Goal: Information Seeking & Learning: Learn about a topic

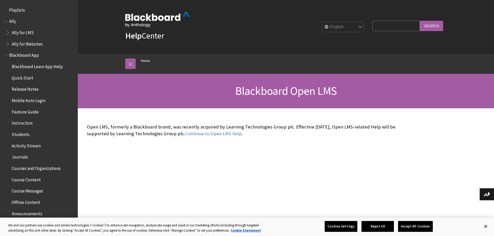
scroll to position [26, 0]
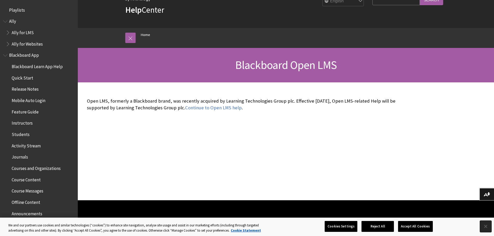
click at [486, 224] on button "Close" at bounding box center [485, 226] width 11 height 11
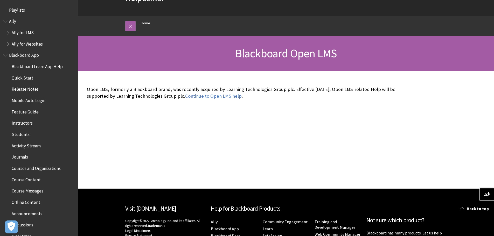
scroll to position [0, 0]
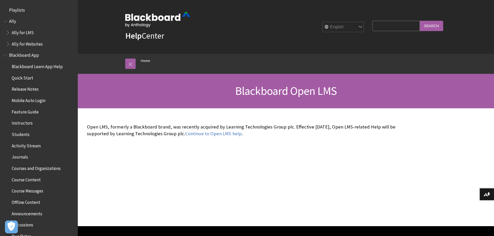
click at [5, 23] on span "Book outline for Anthology Ally Help" at bounding box center [5, 20] width 5 height 6
click at [8, 54] on span "Book outline for Blackboard App Help" at bounding box center [5, 54] width 5 height 6
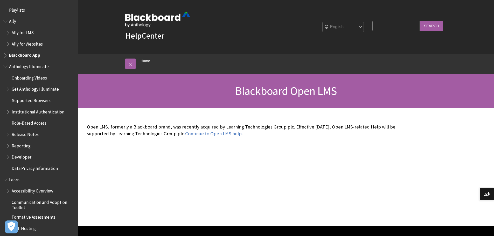
click at [8, 54] on span "Book outline for Blackboard App Help" at bounding box center [5, 54] width 5 height 6
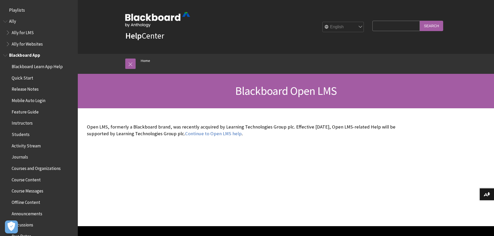
click at [25, 78] on span "Quick Start" at bounding box center [23, 77] width 22 height 7
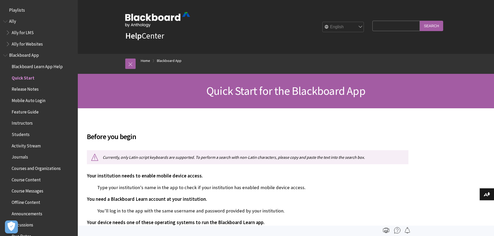
click at [15, 7] on span "Playlists" at bounding box center [17, 9] width 16 height 7
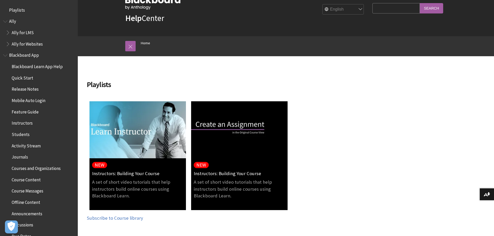
scroll to position [26, 0]
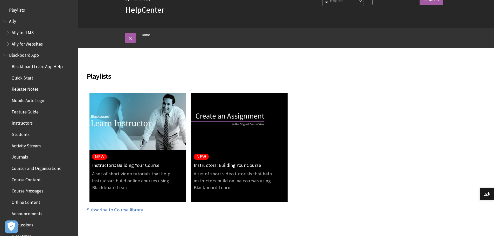
click at [22, 113] on span "Feature Guide" at bounding box center [25, 111] width 27 height 7
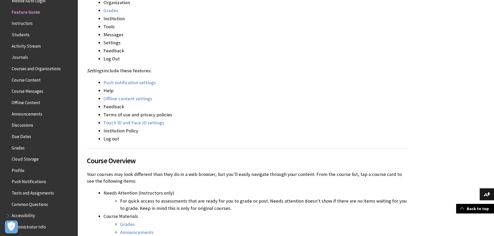
scroll to position [596, 0]
